Goal: Transaction & Acquisition: Purchase product/service

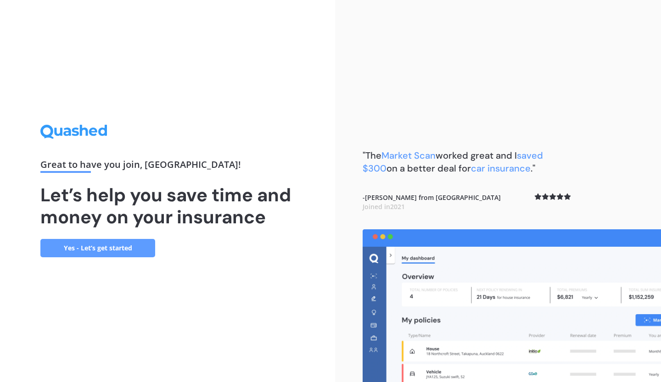
click at [143, 246] on link "Yes - Let’s get started" at bounding box center [97, 248] width 115 height 18
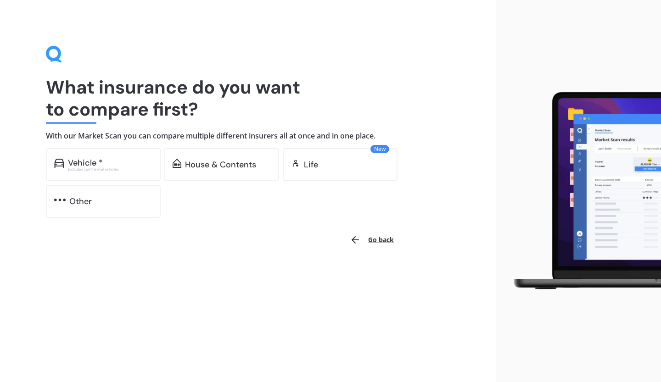
click at [133, 162] on div "Vehicle *" at bounding box center [110, 162] width 84 height 9
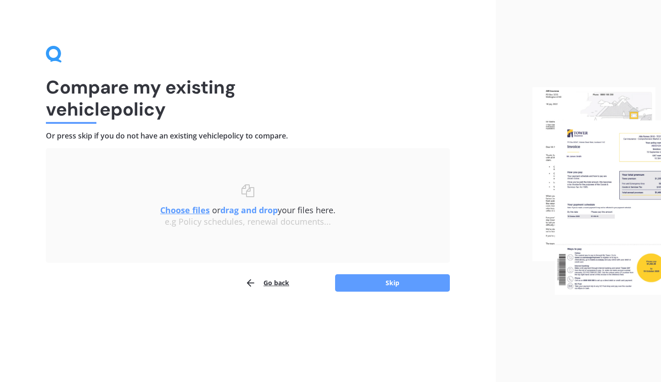
click at [389, 282] on button "Skip" at bounding box center [392, 282] width 115 height 17
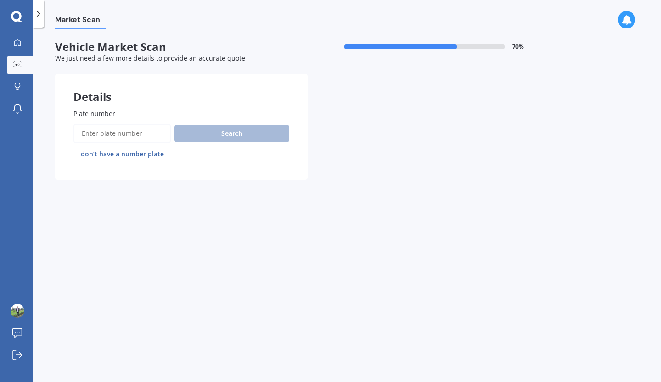
click at [142, 134] on input "Plate number" at bounding box center [121, 133] width 97 height 19
type input "qrt178"
drag, startPoint x: 234, startPoint y: 144, endPoint x: 234, endPoint y: 133, distance: 11.0
click at [234, 141] on div "Search I don’t have a number plate" at bounding box center [181, 143] width 216 height 38
click at [234, 128] on button "Search" at bounding box center [231, 133] width 115 height 17
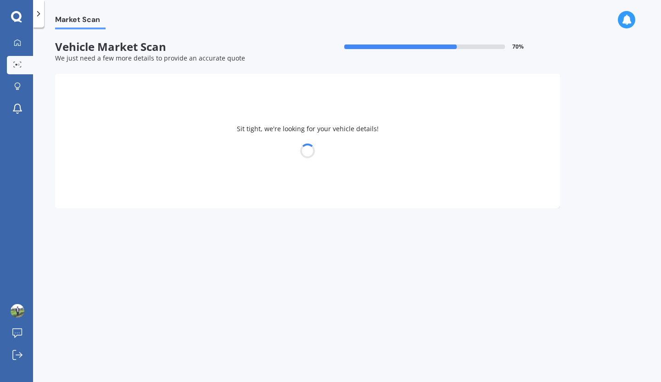
select select "SUBARU"
select select "IMPREZA"
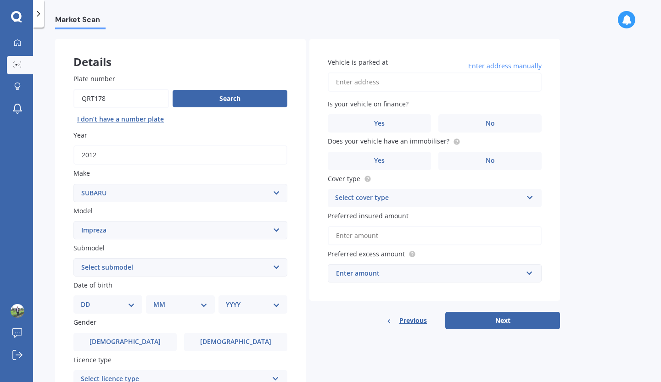
scroll to position [46, 0]
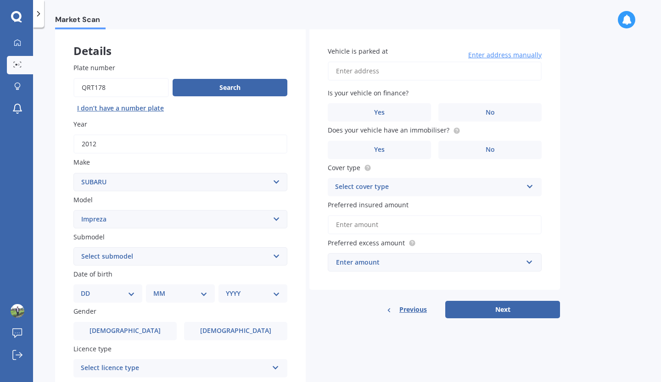
click at [258, 225] on select "Select model BRZ Crosstrek Dex Exiga Forester Impreza Justy Legacy Leone levorg…" at bounding box center [180, 219] width 214 height 18
click at [258, 223] on select "Select model BRZ Crosstrek Dex Exiga Forester Impreza Justy Legacy Leone levorg…" at bounding box center [180, 219] width 214 height 18
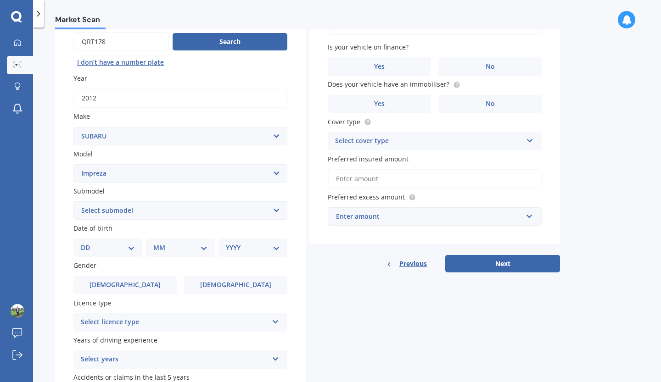
click at [257, 211] on select "Select submodel (All other turbo) 2.0i 2.0i Luxury 2.0i S Edition 2.0R 2.0R Spo…" at bounding box center [180, 210] width 214 height 18
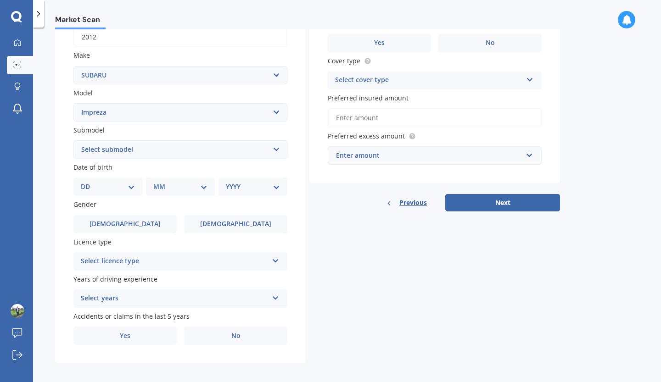
scroll to position [160, 0]
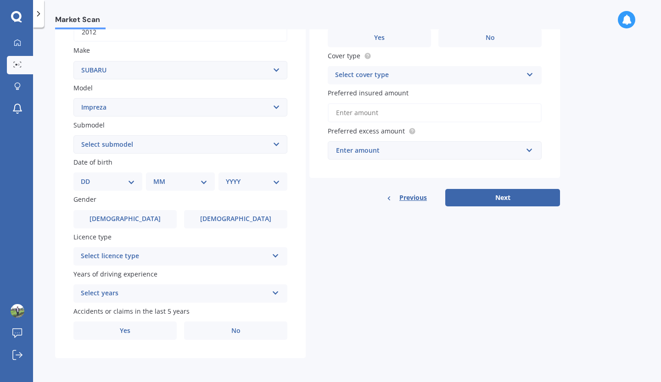
click at [116, 183] on select "DD 01 02 03 04 05 06 07 08 09 10 11 12 13 14 15 16 17 18 19 20 21 22 23 24 25 2…" at bounding box center [108, 182] width 54 height 10
select select "15"
click at [88, 177] on select "DD 01 02 03 04 05 06 07 08 09 10 11 12 13 14 15 16 17 18 19 20 21 22 23 24 25 2…" at bounding box center [108, 182] width 54 height 10
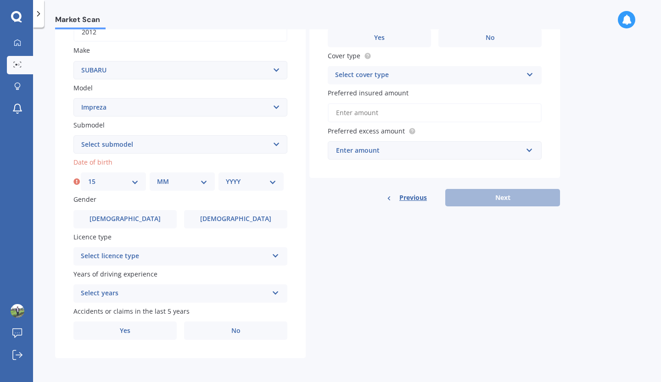
click at [151, 178] on div "MM 01 02 03 04 05 06 07 08 09 10 11 12" at bounding box center [182, 181] width 65 height 18
click at [178, 184] on select "MM 01 02 03 04 05 06 07 08 09 10 11 12" at bounding box center [182, 182] width 50 height 10
select select "06"
click at [157, 177] on select "MM 01 02 03 04 05 06 07 08 09 10 11 12" at bounding box center [182, 182] width 50 height 10
click at [229, 177] on select "YYYY 2025 2024 2023 2022 2021 2020 2019 2018 2017 2016 2015 2014 2013 2012 2011…" at bounding box center [251, 182] width 50 height 10
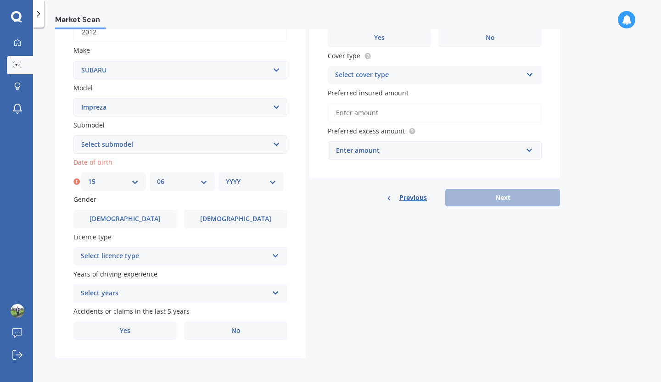
select select "1998"
click at [226, 177] on select "YYYY 2025 2024 2023 2022 2021 2020 2019 2018 2017 2016 2015 2014 2013 2012 2011…" at bounding box center [251, 182] width 50 height 10
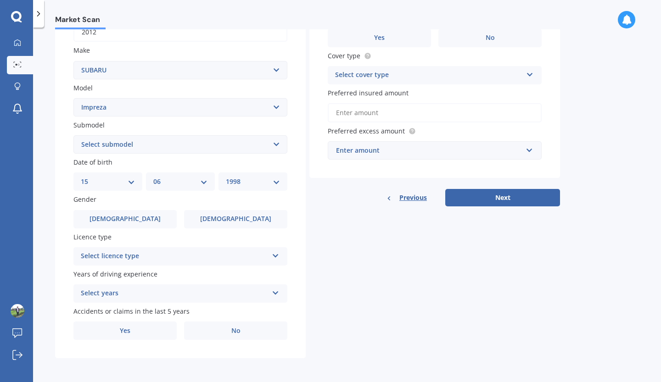
click at [158, 212] on label "Male" at bounding box center [124, 219] width 103 height 18
click at [0, 0] on input "Male" at bounding box center [0, 0] width 0 height 0
click at [147, 248] on div "Select licence type NZ Full NZ Restricted NZ Learners Australia United Kingdom …" at bounding box center [180, 256] width 214 height 18
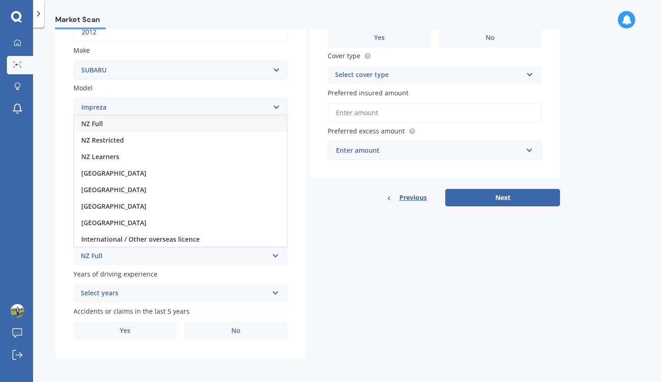
click at [110, 128] on div "NZ Full" at bounding box center [180, 124] width 213 height 17
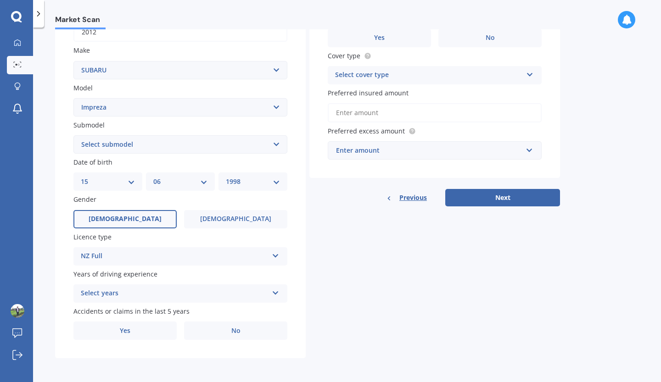
click at [135, 293] on div "Select years" at bounding box center [174, 293] width 187 height 11
click at [325, 300] on div "Details Plate number Search I don’t have a number plate Year 2012 Make Select m…" at bounding box center [307, 137] width 505 height 443
click at [172, 293] on div "5 or more years" at bounding box center [174, 293] width 187 height 11
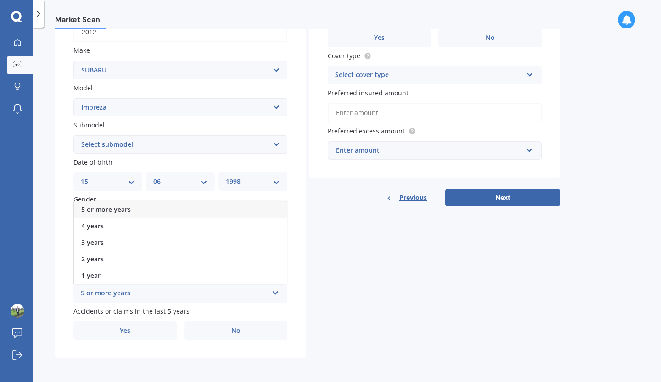
click at [123, 242] on div "3 years" at bounding box center [180, 242] width 213 height 17
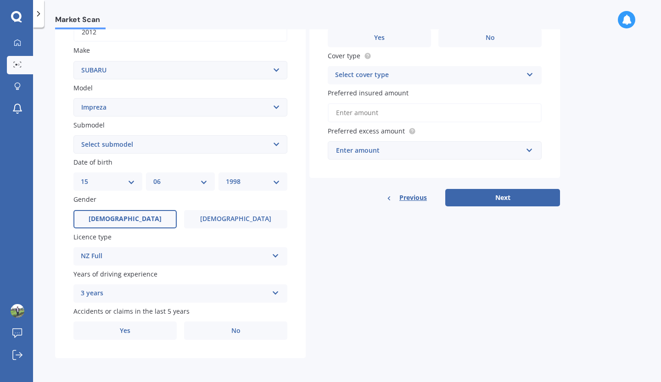
click at [205, 337] on label "No" at bounding box center [235, 331] width 103 height 18
click at [0, 0] on input "No" at bounding box center [0, 0] width 0 height 0
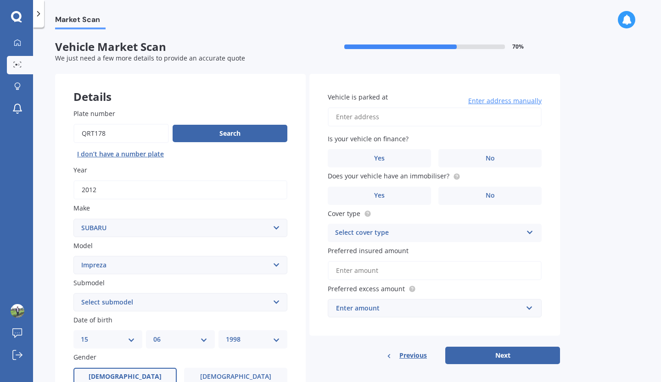
scroll to position [0, 0]
click at [362, 115] on input "Vehicle is parked at" at bounding box center [435, 116] width 214 height 19
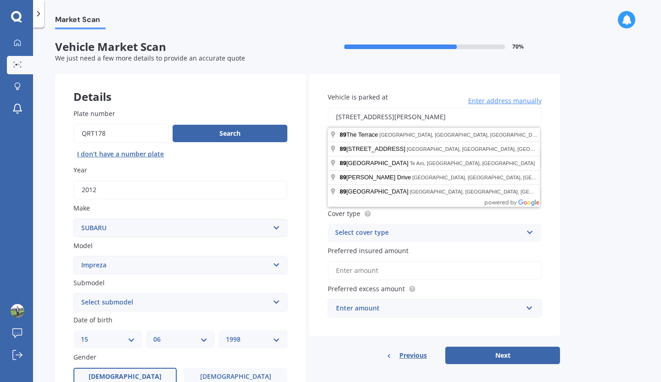
click at [430, 120] on input "89 Forrest Hill RoadMilford 0620" at bounding box center [435, 116] width 214 height 19
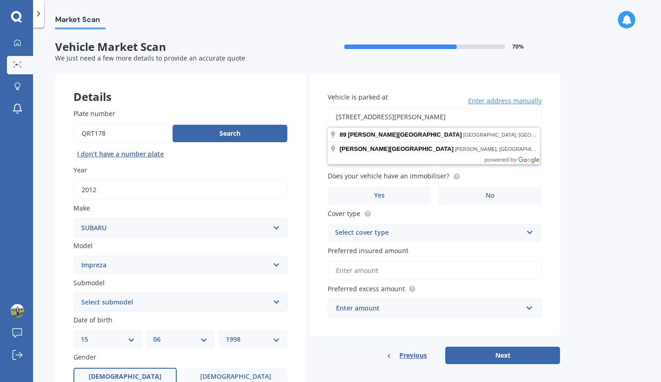
type input "89 Forrest Hill Road, Milford, Auckland 0620"
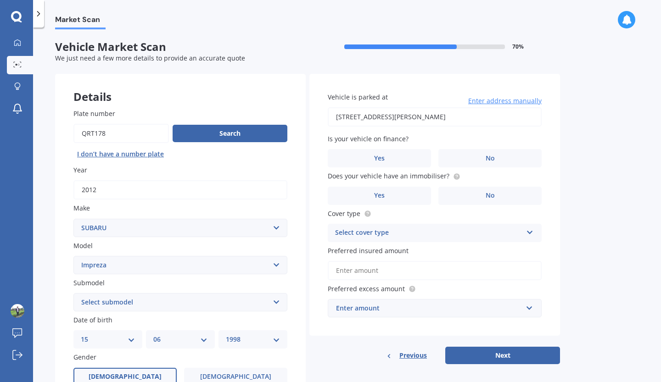
click at [415, 153] on label "Yes" at bounding box center [379, 158] width 103 height 18
click at [0, 0] on input "Yes" at bounding box center [0, 0] width 0 height 0
click at [451, 200] on label "No" at bounding box center [489, 196] width 103 height 18
click at [0, 0] on input "No" at bounding box center [0, 0] width 0 height 0
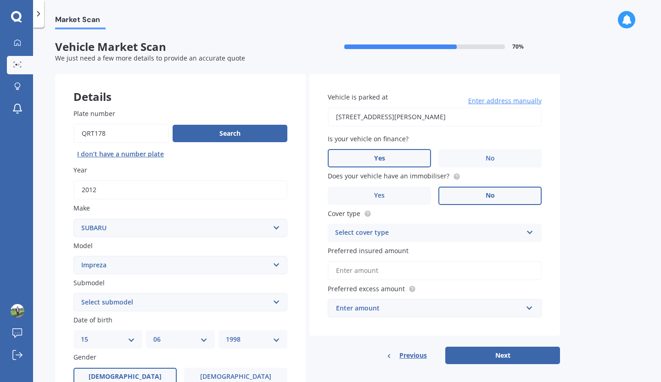
click at [422, 236] on div "Select cover type" at bounding box center [428, 233] width 187 height 11
click at [393, 254] on div "Comprehensive" at bounding box center [434, 251] width 213 height 17
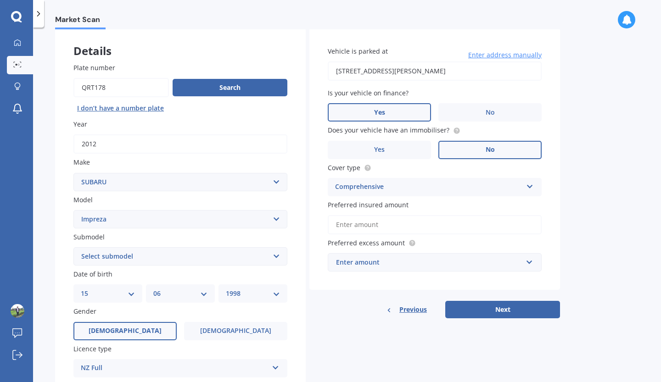
click at [396, 227] on input "Preferred insured amount" at bounding box center [435, 224] width 214 height 19
click at [363, 296] on div "Vehicle is parked at 89 Forrest Hill Road, Milford, Auckland 0620 Enter address…" at bounding box center [434, 173] width 250 height 291
click at [361, 269] on input "text" at bounding box center [431, 262] width 206 height 17
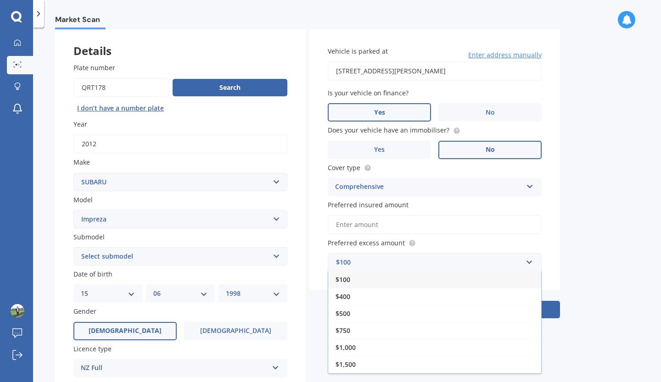
click at [350, 313] on div "$500" at bounding box center [434, 313] width 213 height 17
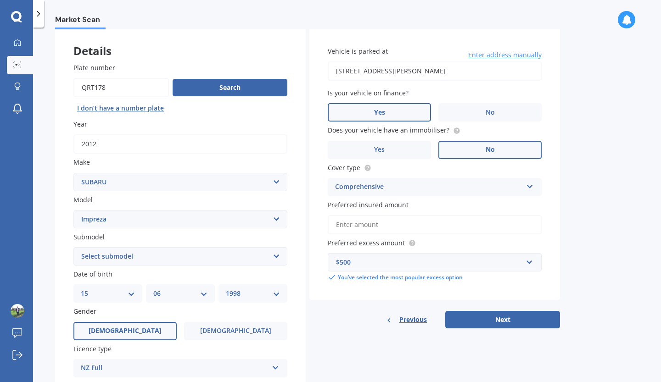
click at [362, 233] on input "Preferred insured amount" at bounding box center [435, 224] width 214 height 19
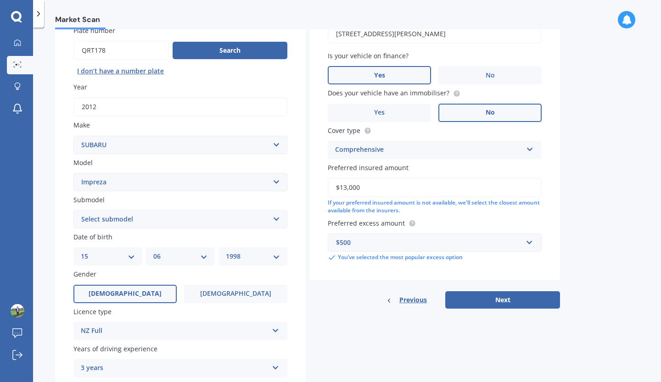
scroll to position [92, 0]
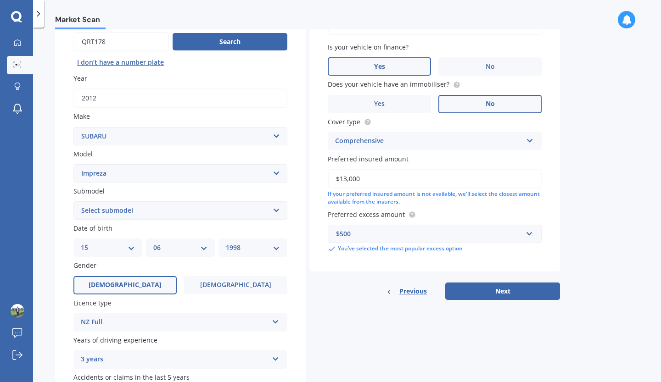
type input "$13,000"
click at [483, 293] on button "Next" at bounding box center [502, 291] width 115 height 17
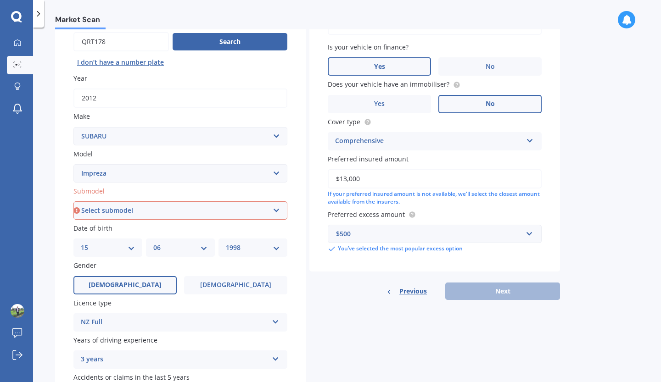
click at [164, 206] on select "Select submodel (All other turbo) 2.0i 2.0i Luxury 2.0i S Edition 2.0R 2.0R Spo…" at bounding box center [180, 210] width 214 height 18
drag, startPoint x: 138, startPoint y: 222, endPoint x: 138, endPoint y: 216, distance: 6.4
click at [138, 219] on div "Plate number Search I don’t have a number plate Year 2012 Make Select make AC A…" at bounding box center [180, 212] width 250 height 426
click at [138, 215] on select "Select submodel (All other turbo) 2.0i 2.0i Luxury 2.0i S Edition 2.0R 2.0R Spo…" at bounding box center [180, 210] width 214 height 18
select select "SPORT 1.6 I-L"
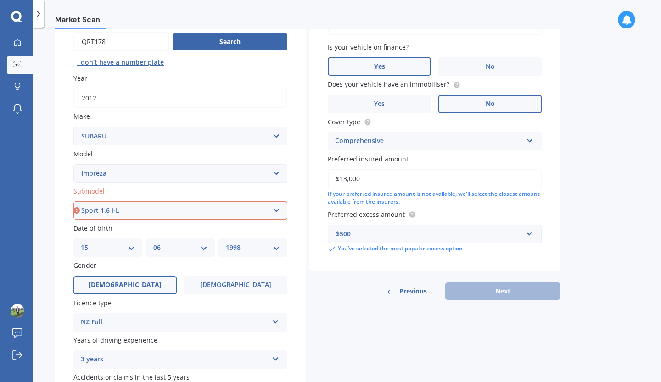
click at [73, 202] on select "Select submodel (All other turbo) 2.0i 2.0i Luxury 2.0i S Edition 2.0R 2.0R Spo…" at bounding box center [180, 210] width 214 height 18
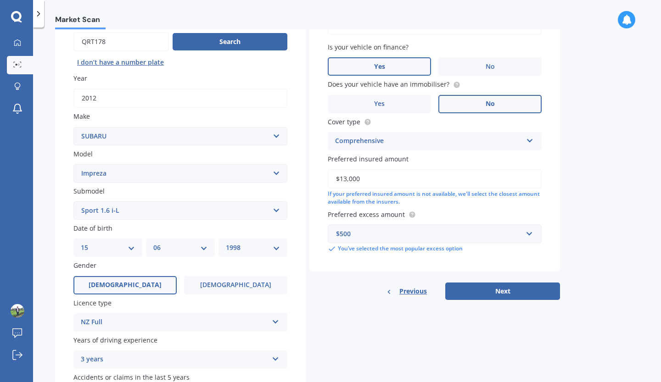
click at [522, 292] on button "Next" at bounding box center [502, 291] width 115 height 17
select select "15"
select select "06"
select select "1998"
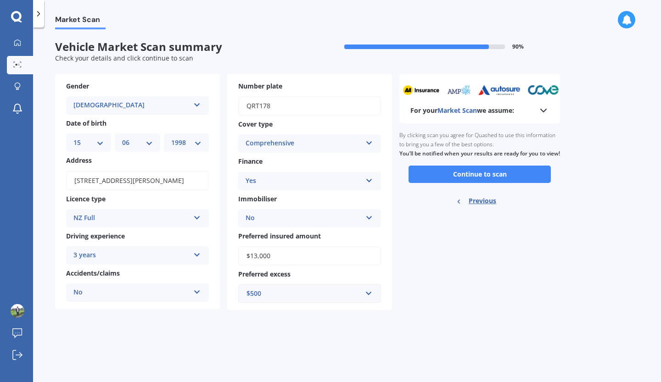
scroll to position [0, 0]
click at [486, 183] on button "Continue to scan" at bounding box center [479, 174] width 142 height 17
